Goal: Information Seeking & Learning: Learn about a topic

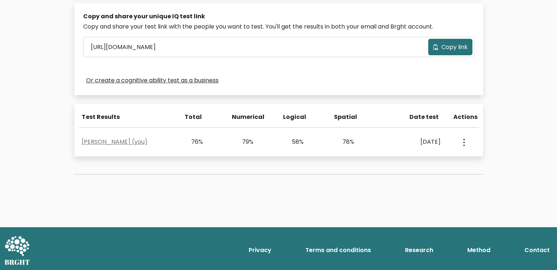
scroll to position [230, 0]
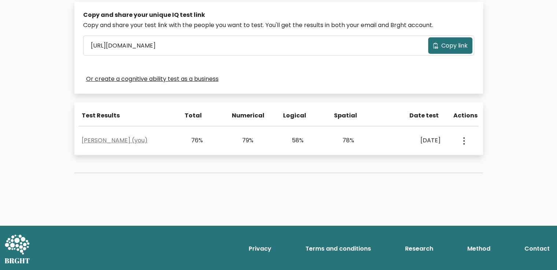
drag, startPoint x: 532, startPoint y: 1, endPoint x: 397, endPoint y: 90, distance: 161.5
click at [397, 90] on div "Copy and share your unique IQ test link Copy and share your test link with the …" at bounding box center [278, 48] width 409 height 92
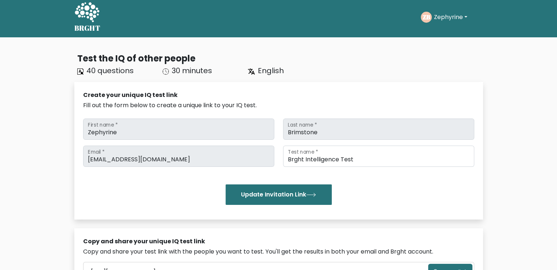
scroll to position [0, 0]
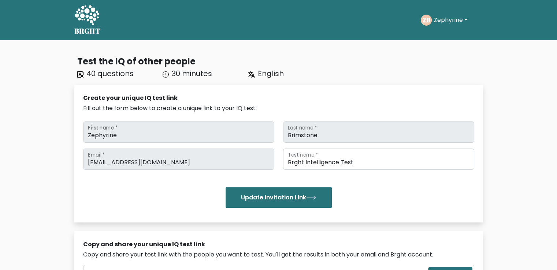
click at [442, 22] on button "Zephyrine" at bounding box center [451, 20] width 38 height 10
click at [443, 48] on link "Profile" at bounding box center [450, 47] width 58 height 12
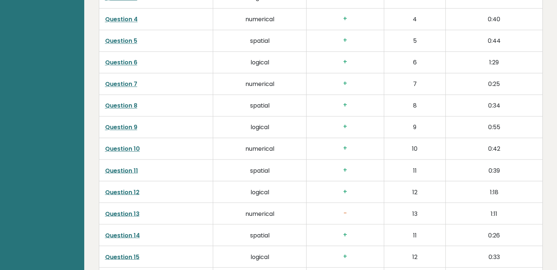
scroll to position [1216, 0]
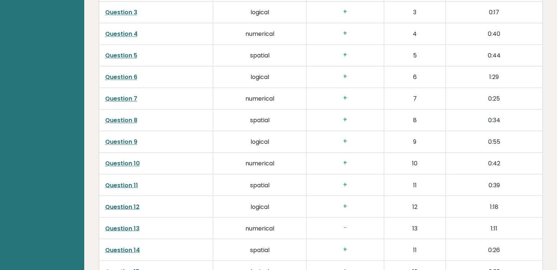
click at [288, 229] on td "numerical" at bounding box center [259, 228] width 93 height 22
click at [120, 227] on link "Question 13" at bounding box center [122, 228] width 34 height 8
click at [346, 141] on h3 "+" at bounding box center [345, 142] width 66 height 8
click at [123, 139] on link "Question 9" at bounding box center [121, 142] width 32 height 8
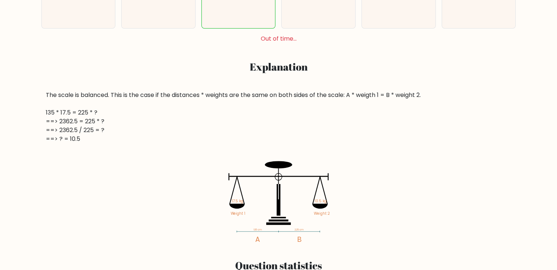
scroll to position [289, 0]
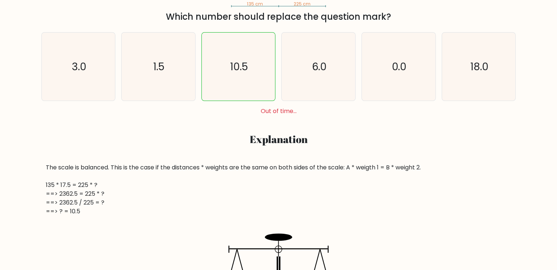
click at [120, 227] on div "The scale is balanced. This is the case if the distances * weights are the same…" at bounding box center [278, 238] width 475 height 151
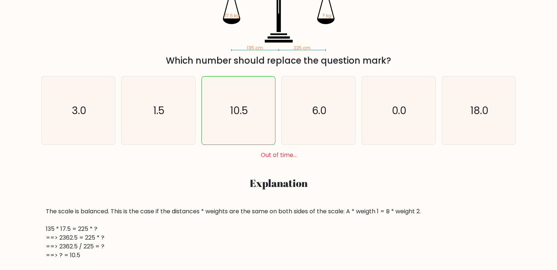
scroll to position [157, 0]
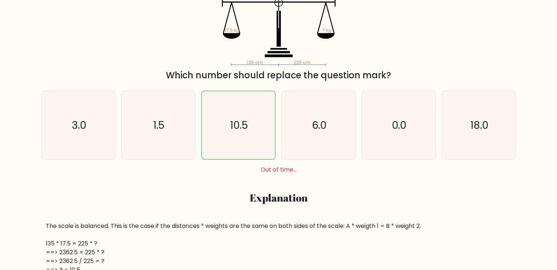
click at [120, 227] on div "The scale is balanced. This is the case if the distances * weights are the same…" at bounding box center [279, 248] width 466 height 53
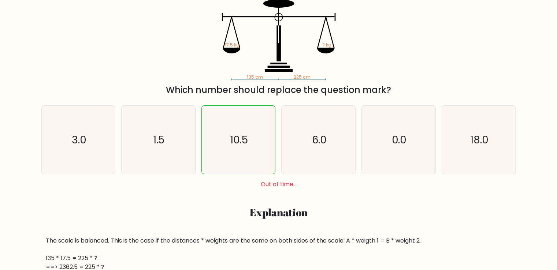
scroll to position [127, 0]
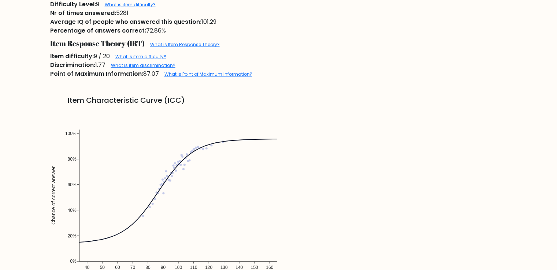
scroll to position [513, 0]
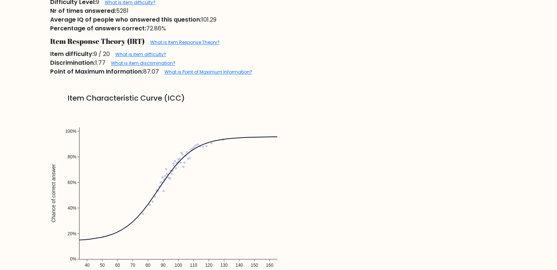
click at [123, 139] on img at bounding box center [178, 196] width 256 height 183
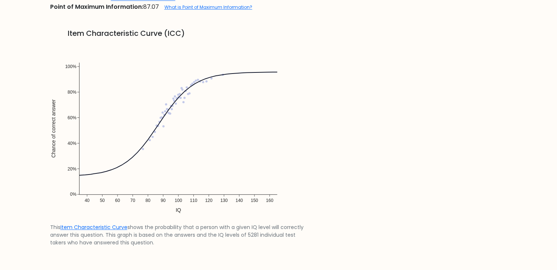
scroll to position [615, 0]
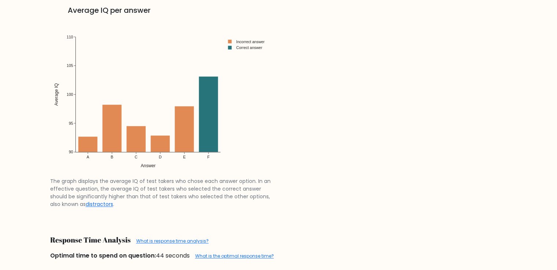
click at [123, 139] on img at bounding box center [162, 98] width 224 height 160
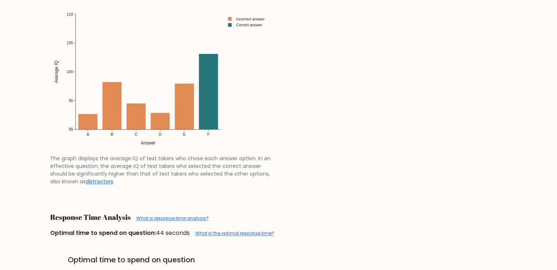
click at [123, 139] on img at bounding box center [162, 75] width 224 height 160
